Goal: Task Accomplishment & Management: Use online tool/utility

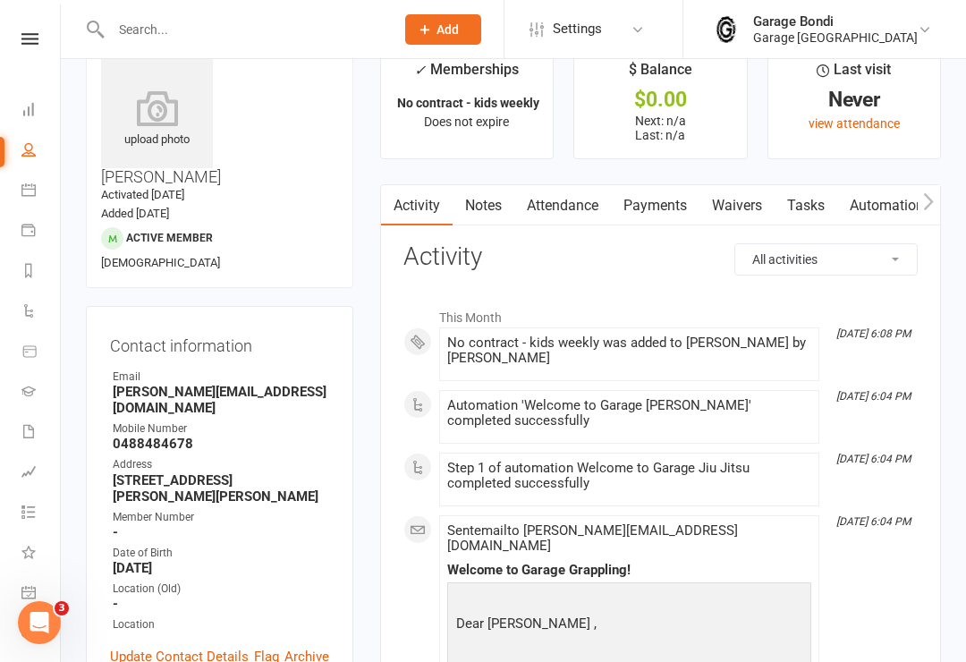
click at [36, 200] on link "Calendar" at bounding box center [41, 192] width 40 height 40
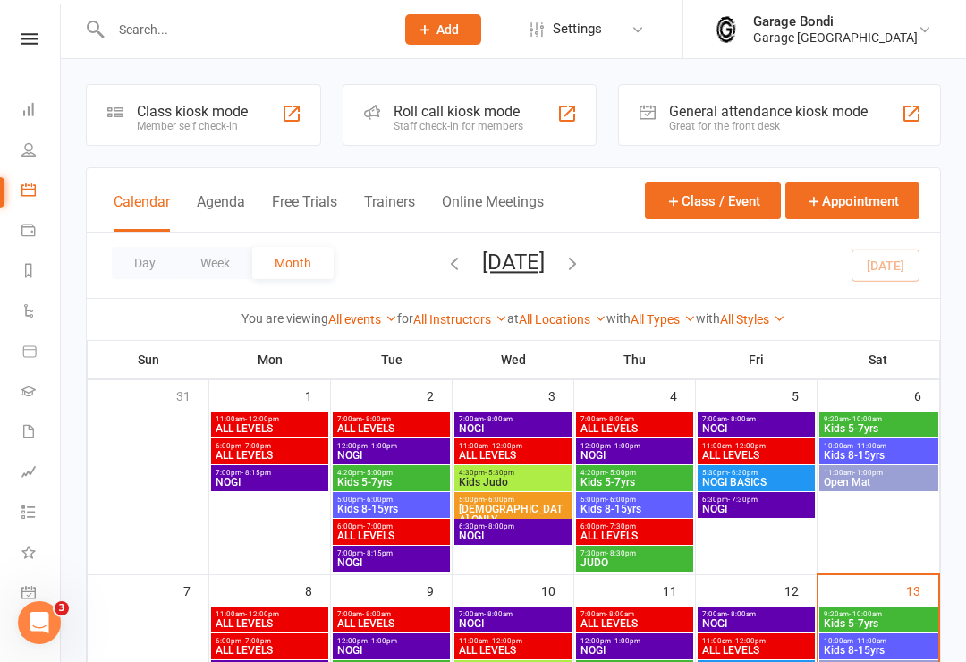
click at [203, 135] on div "Class kiosk mode Member self check-in" at bounding box center [203, 115] width 235 height 62
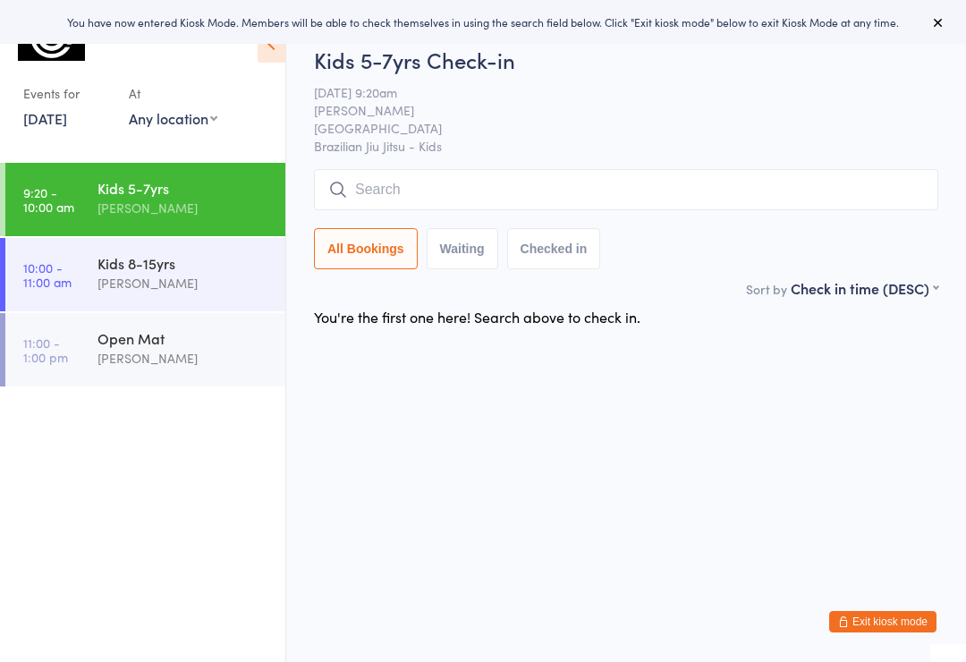
click at [378, 191] on input "search" at bounding box center [626, 189] width 625 height 41
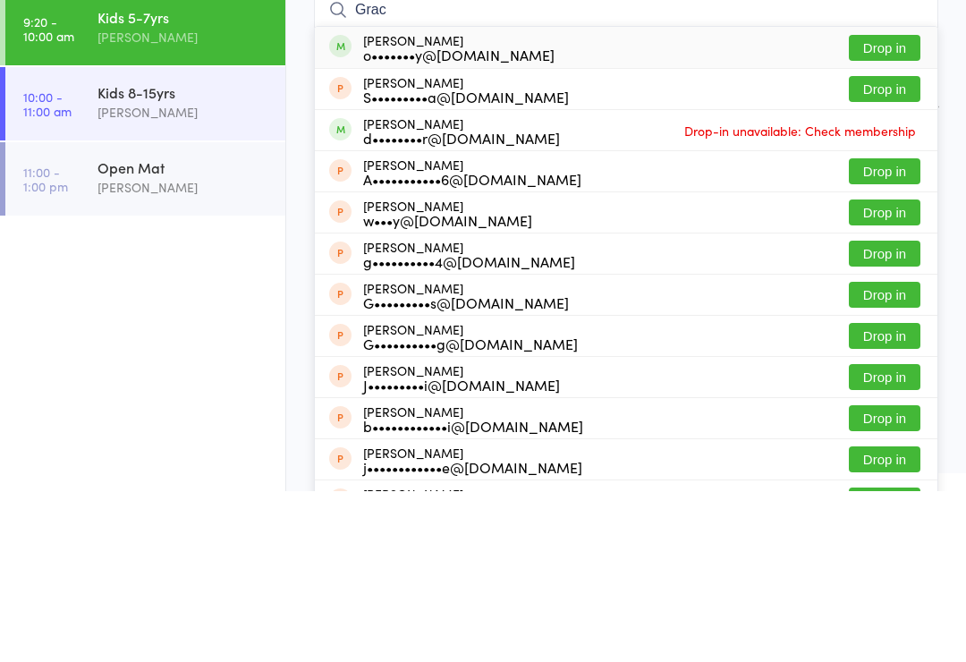
type input "Grac"
click at [866, 206] on button "Drop in" at bounding box center [885, 219] width 72 height 26
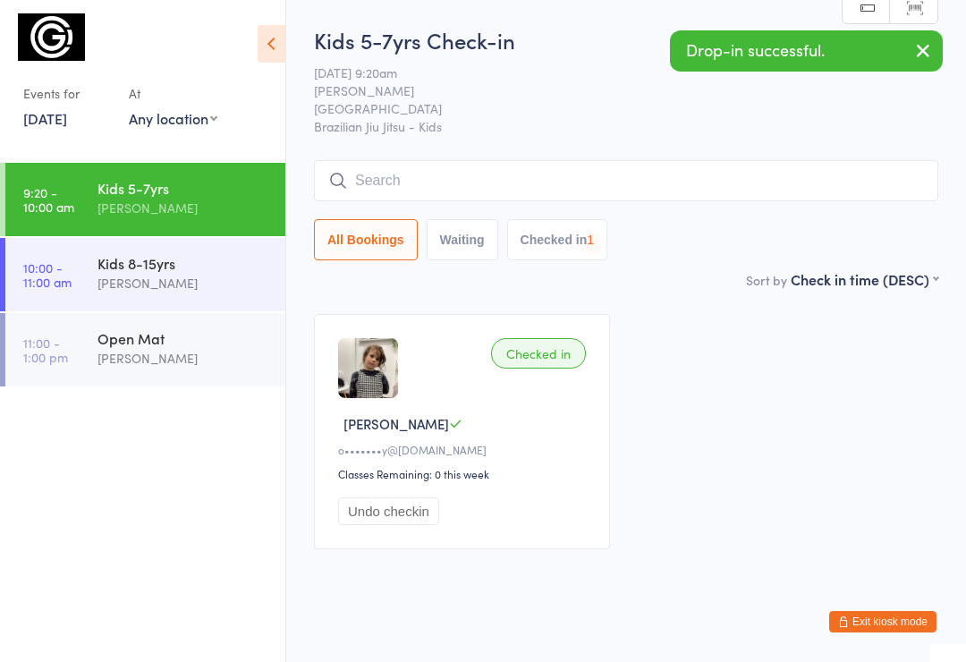
click at [409, 190] on input "search" at bounding box center [626, 180] width 625 height 41
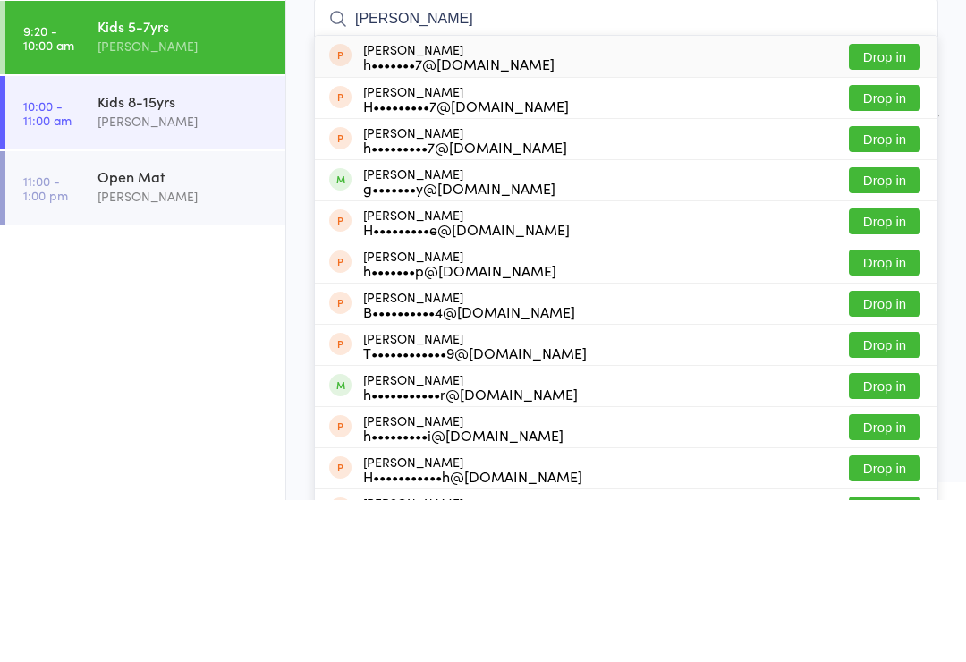
type input "Hugh"
click at [875, 329] on button "Drop in" at bounding box center [885, 342] width 72 height 26
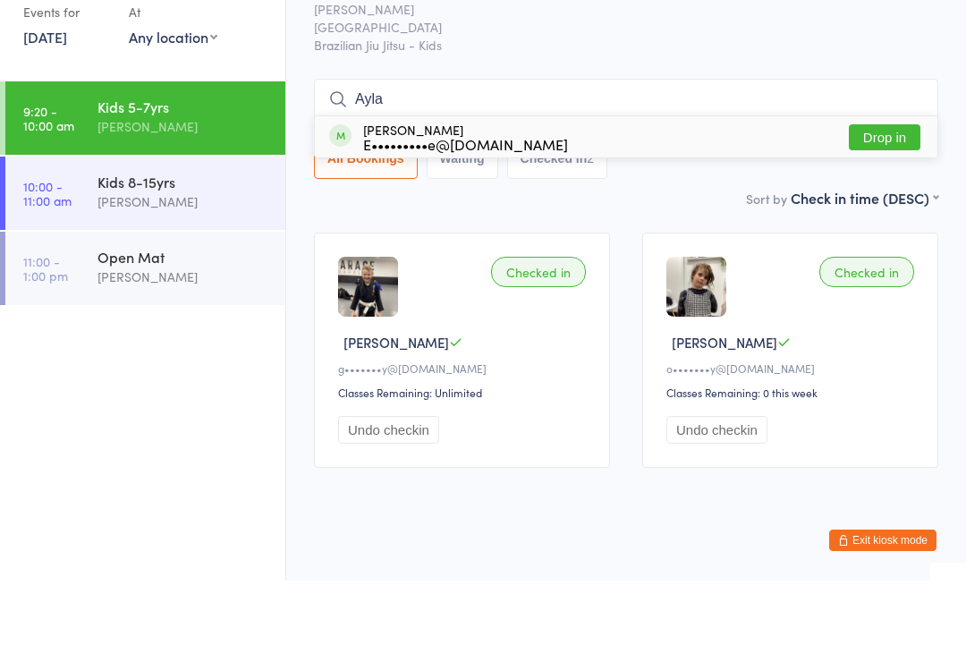
type input "Ayla"
click at [893, 206] on button "Drop in" at bounding box center [885, 219] width 72 height 26
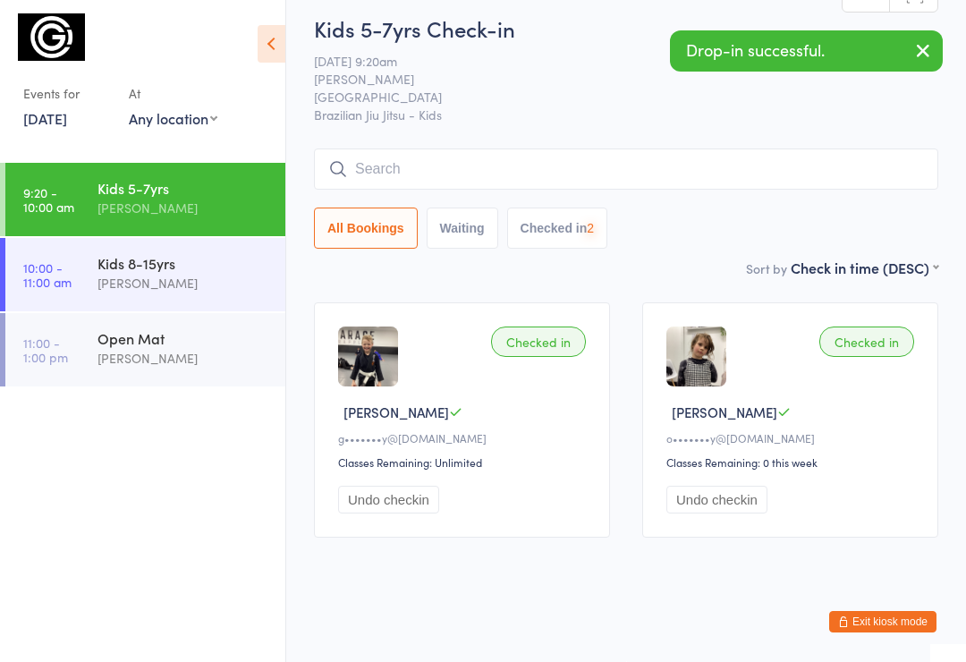
click at [467, 149] on input "search" at bounding box center [626, 169] width 625 height 41
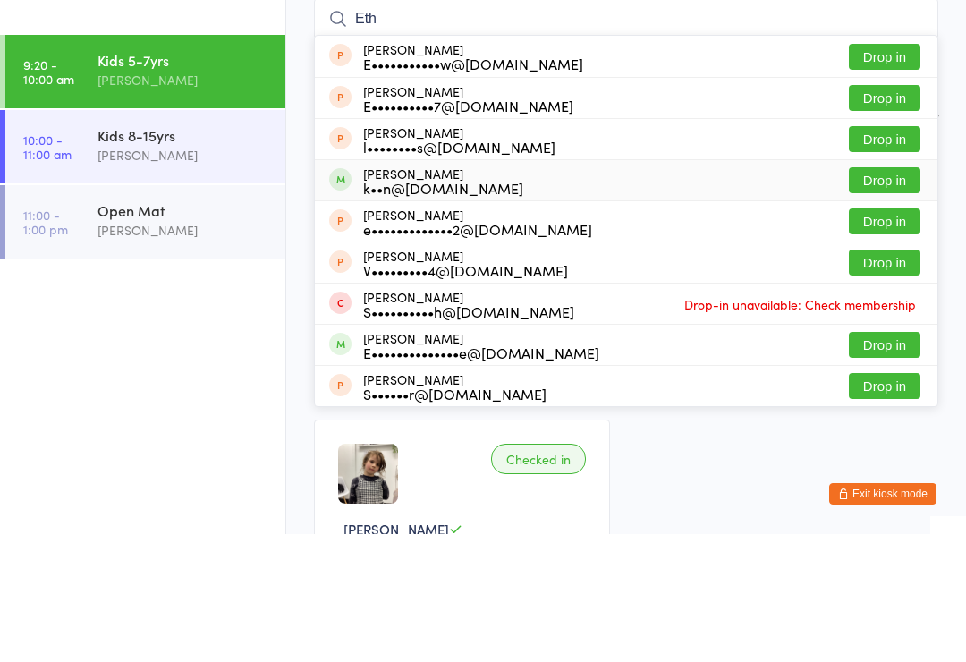
type input "Eth"
click at [883, 295] on button "Drop in" at bounding box center [885, 308] width 72 height 26
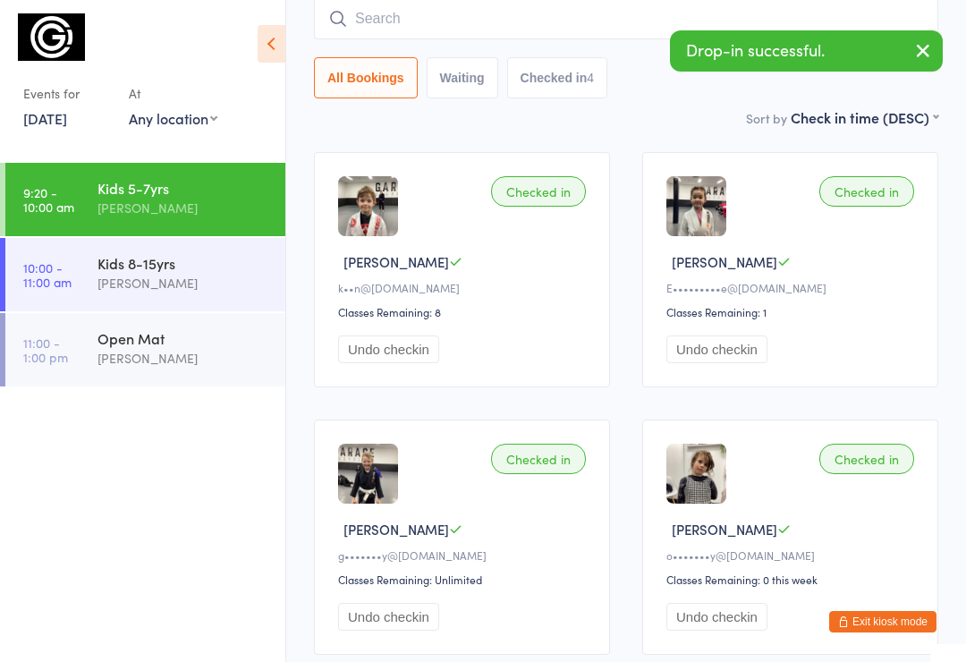
click at [433, 20] on input "search" at bounding box center [626, 18] width 625 height 41
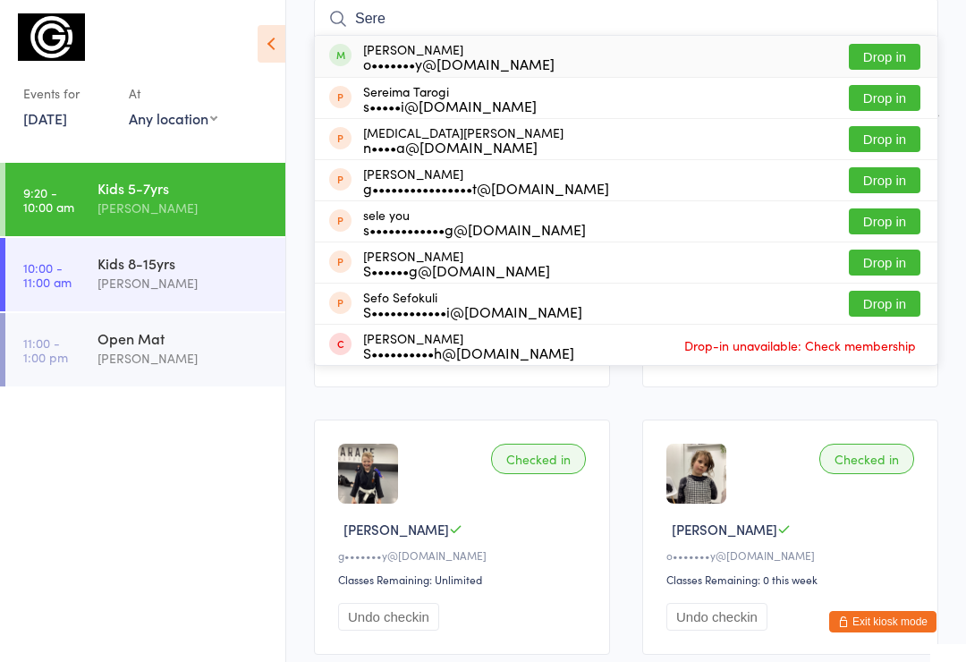
type input "Sere"
click at [877, 56] on button "Drop in" at bounding box center [885, 57] width 72 height 26
